Goal: Ask a question

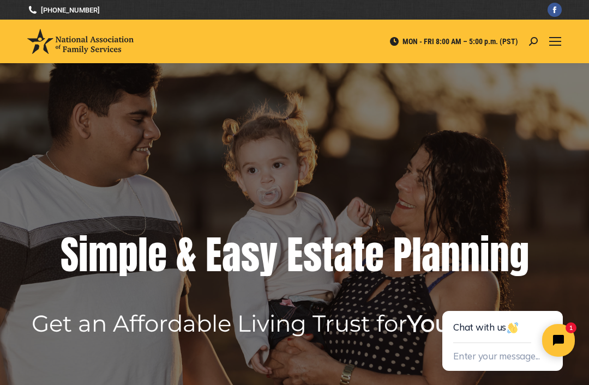
click at [491, 354] on button "Enter your message..." at bounding box center [496, 357] width 87 height 18
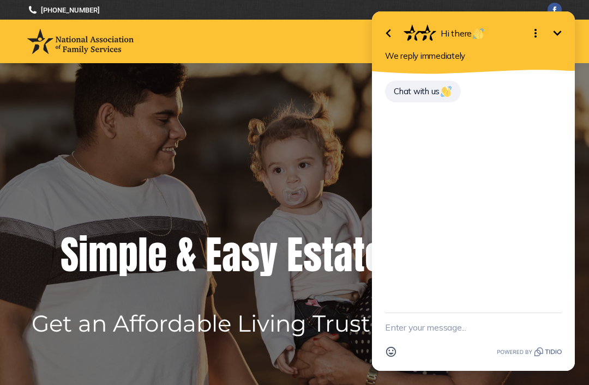
click at [411, 147] on div "Chat with us" at bounding box center [473, 193] width 203 height 239
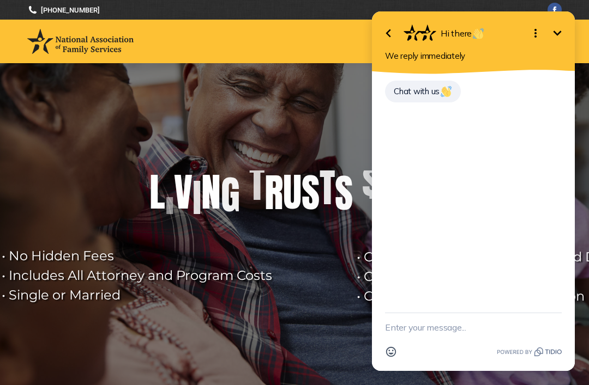
click at [411, 328] on textarea "New message" at bounding box center [473, 327] width 177 height 28
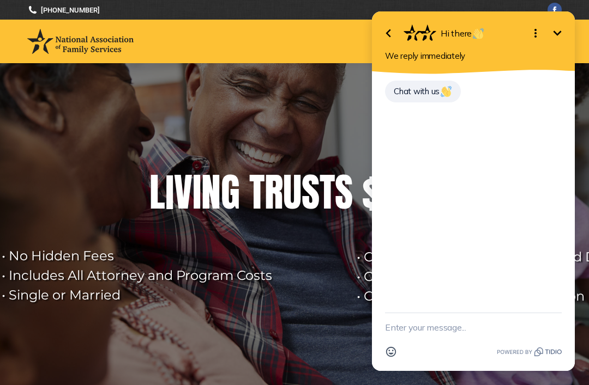
scroll to position [23, 0]
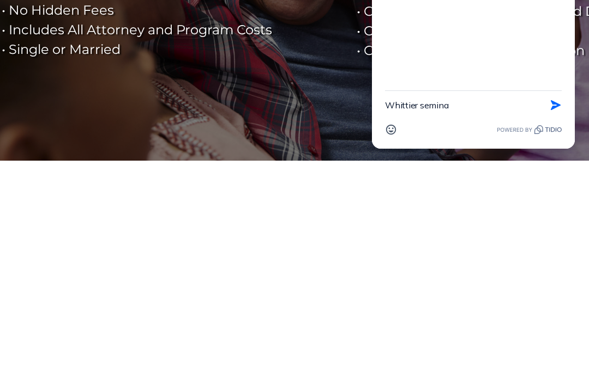
type textarea "Whittier seminar"
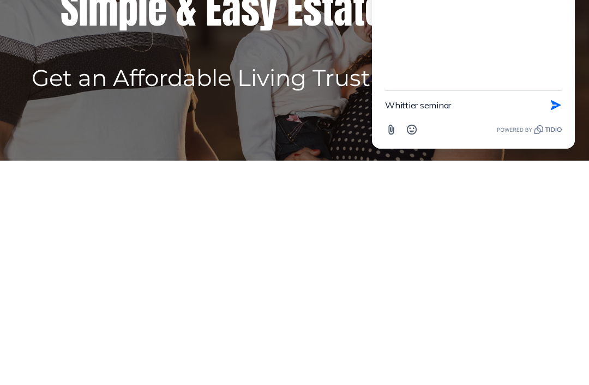
type textarea "Whittier seminar"
click at [561, 107] on button "Send Shortcut" at bounding box center [555, 105] width 21 height 21
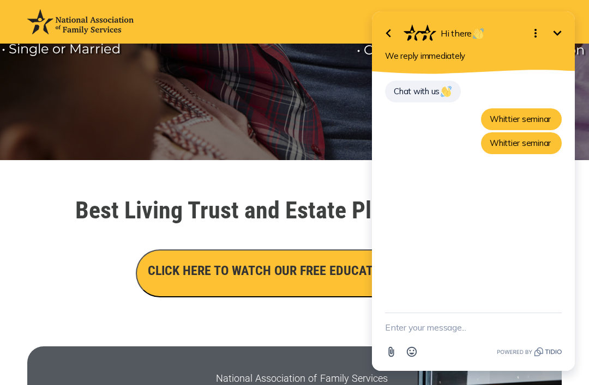
click at [399, 335] on textarea "New message" at bounding box center [473, 327] width 177 height 28
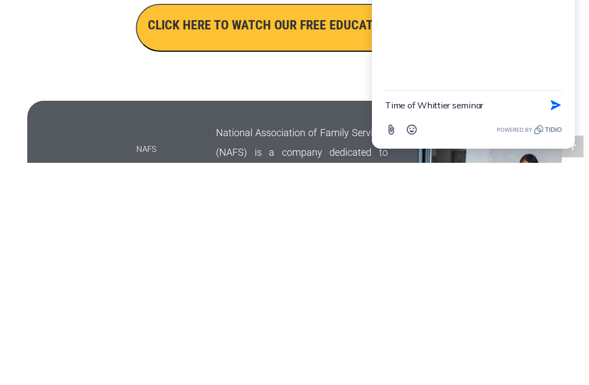
type textarea "Time of Whittier seminar"
click at [553, 112] on button "Send Shortcut" at bounding box center [555, 105] width 21 height 21
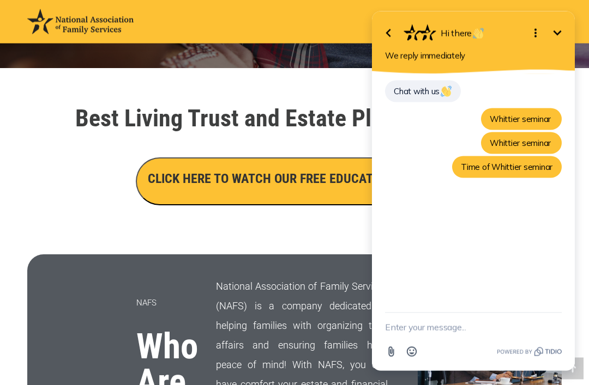
scroll to position [338, 0]
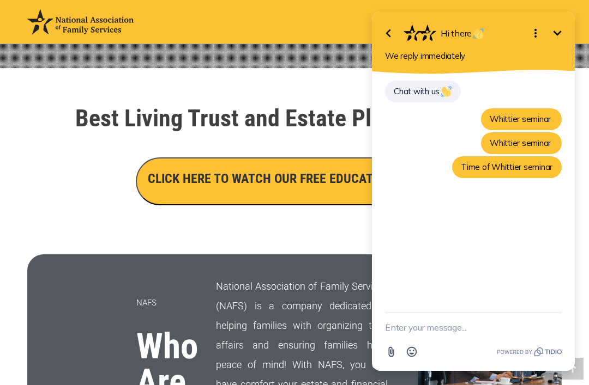
click at [391, 33] on icon "button" at bounding box center [387, 33] width 13 height 13
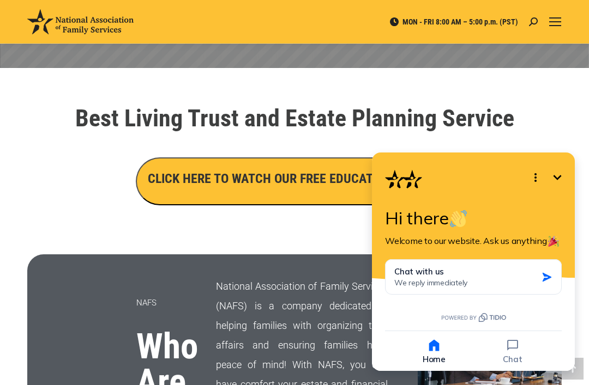
click at [338, 179] on h3 "CLICK HERE TO WATCH OUR FREE EDUCATIONAL VIDEO" at bounding box center [295, 178] width 294 height 19
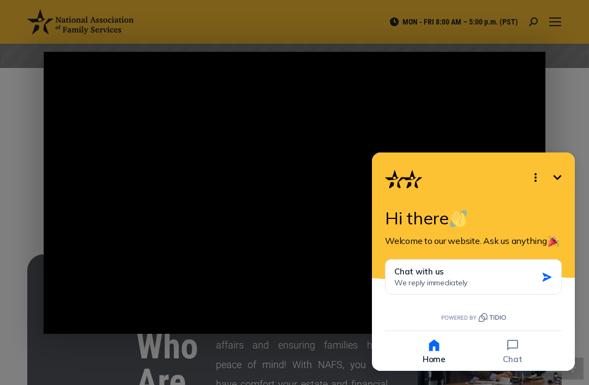
click at [561, 182] on icon "Minimize" at bounding box center [556, 177] width 13 height 13
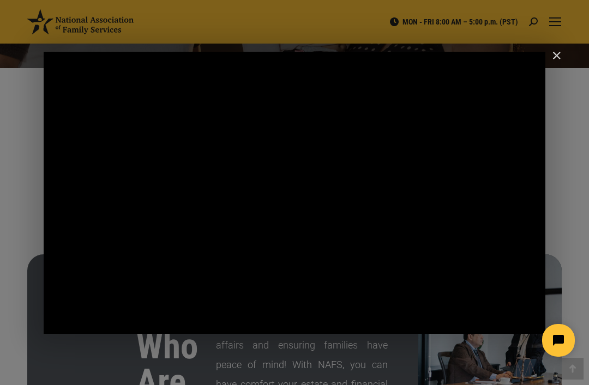
click at [273, 302] on div "Main Video - Full Webinar (Emma) Landon V1.4" at bounding box center [294, 193] width 501 height 282
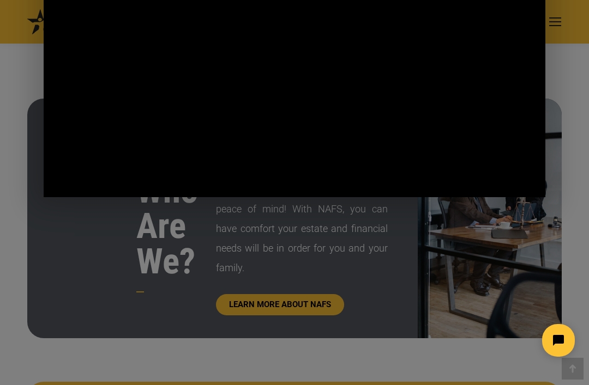
scroll to position [496, 0]
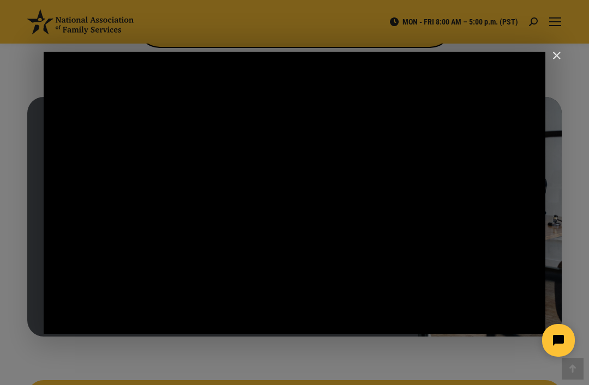
click at [316, 326] on div "Main Video - Full Webinar (Emma) Landon V1.4" at bounding box center [266, 322] width 388 height 24
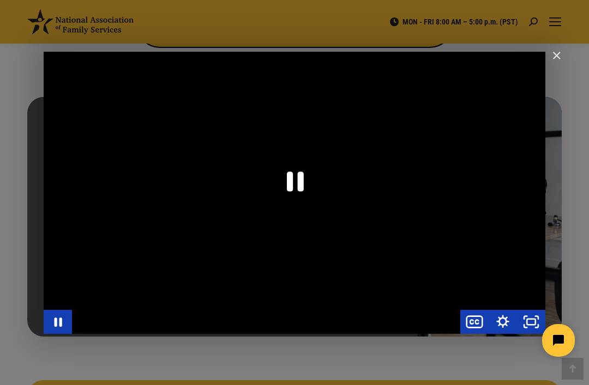
click at [320, 318] on div "Main Video - Full Webinar (Emma) Landon V1.4" at bounding box center [266, 322] width 388 height 24
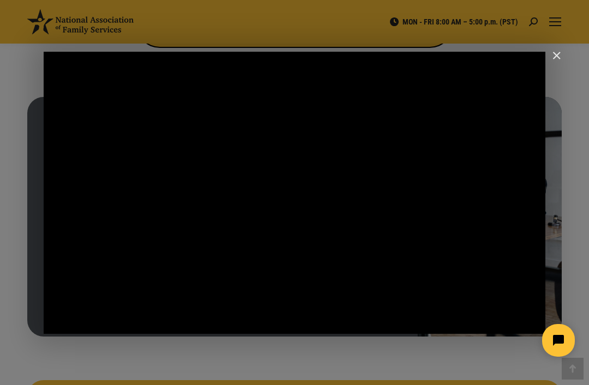
click at [559, 348] on button "Open chat widget" at bounding box center [558, 340] width 33 height 33
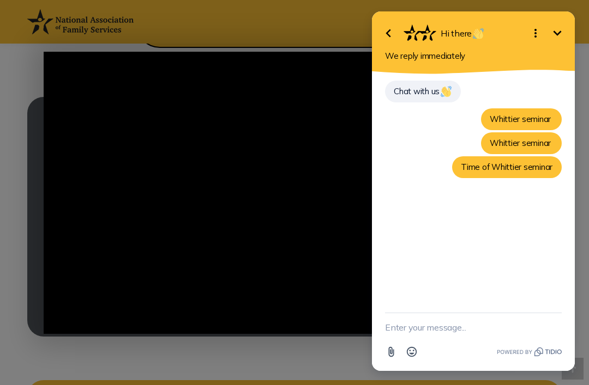
click at [398, 34] on button "Go back" at bounding box center [388, 33] width 22 height 22
